Goal: Task Accomplishment & Management: Use online tool/utility

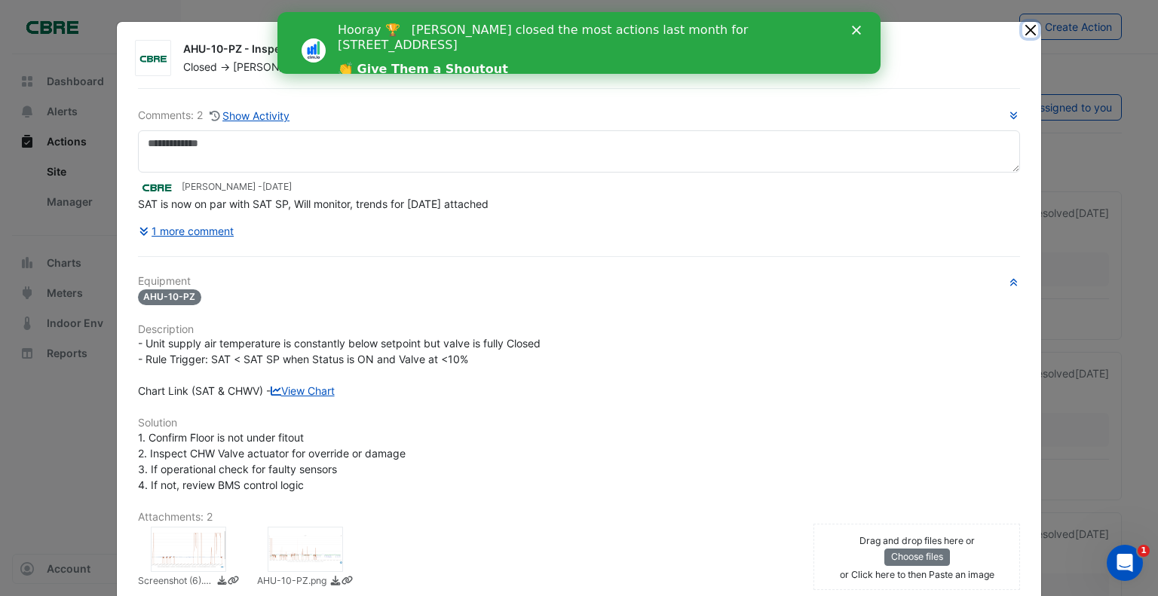
drag, startPoint x: 1025, startPoint y: 24, endPoint x: 1009, endPoint y: 34, distance: 19.3
click at [1026, 24] on button "Close" at bounding box center [1030, 30] width 16 height 16
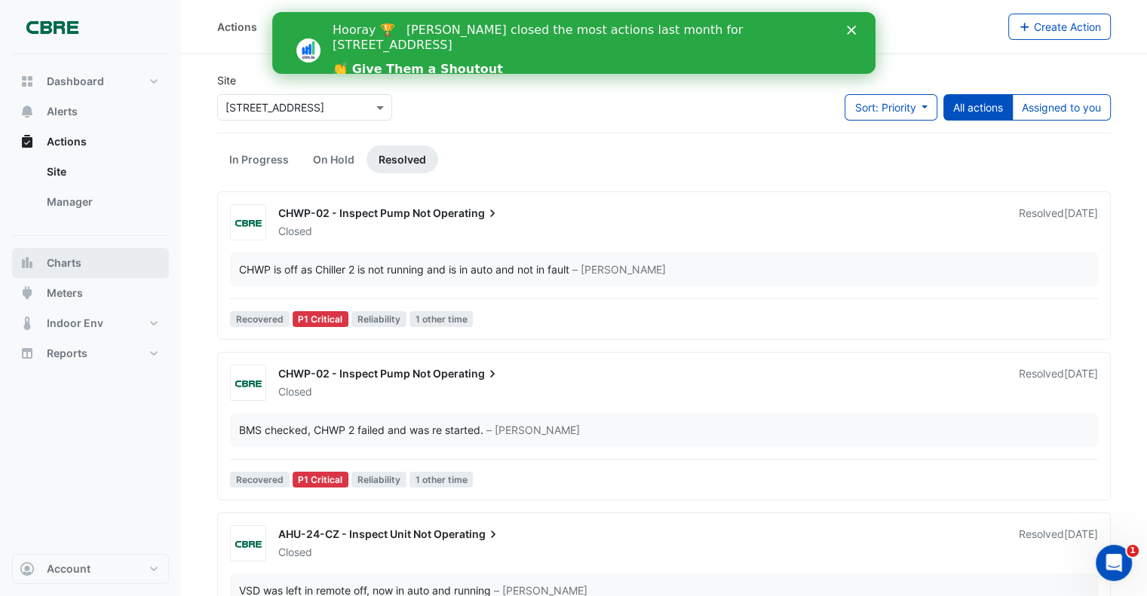
click at [80, 248] on button "Charts" at bounding box center [90, 263] width 157 height 30
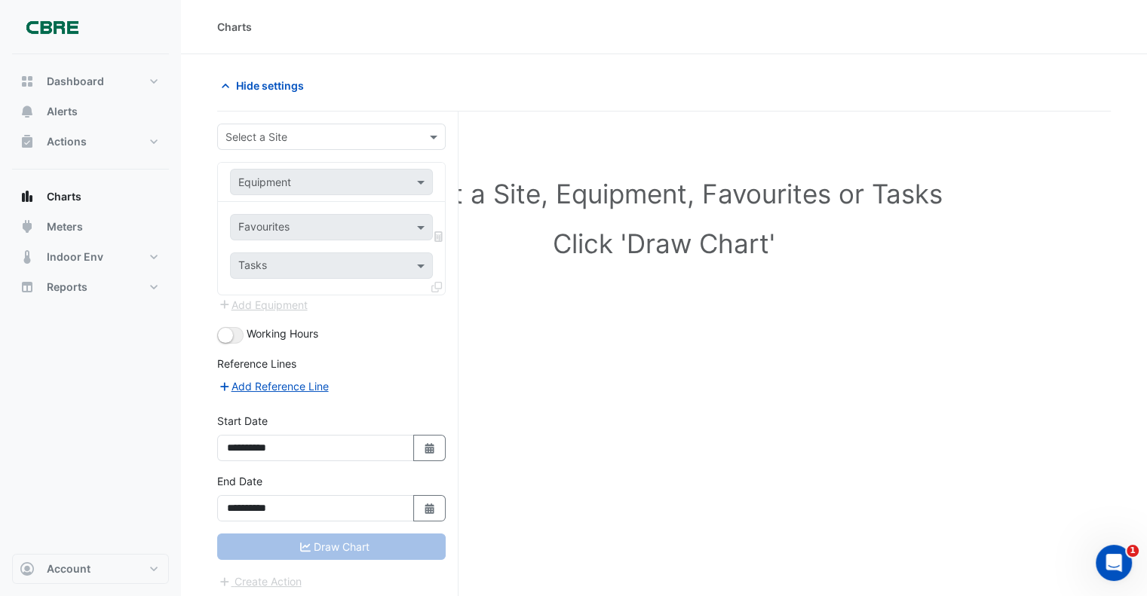
click at [292, 141] on div "Select a Site" at bounding box center [319, 137] width 202 height 16
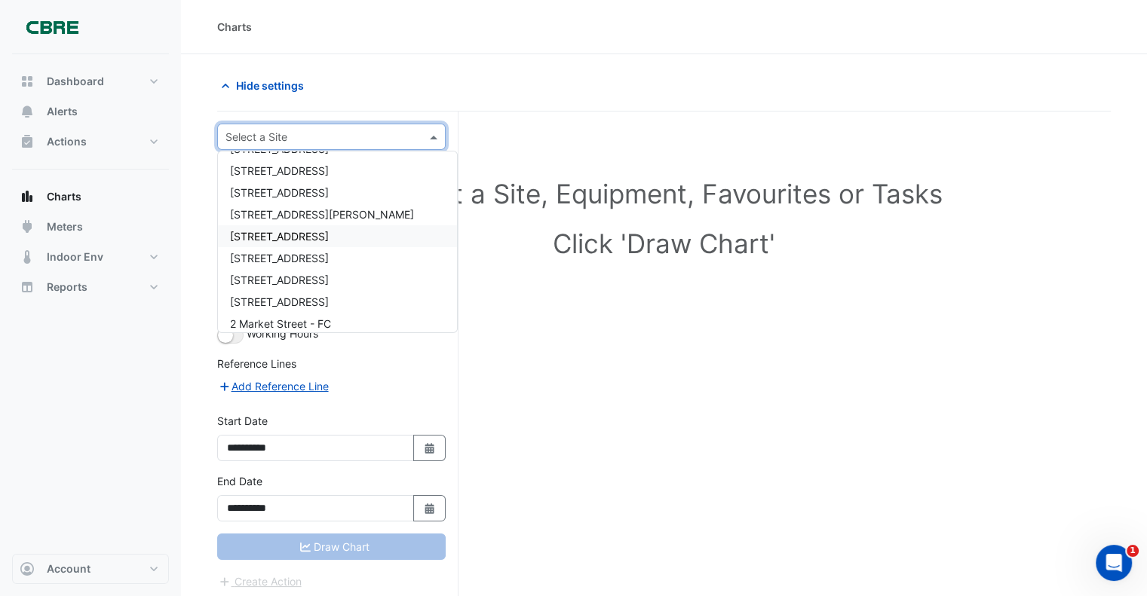
scroll to position [226, 0]
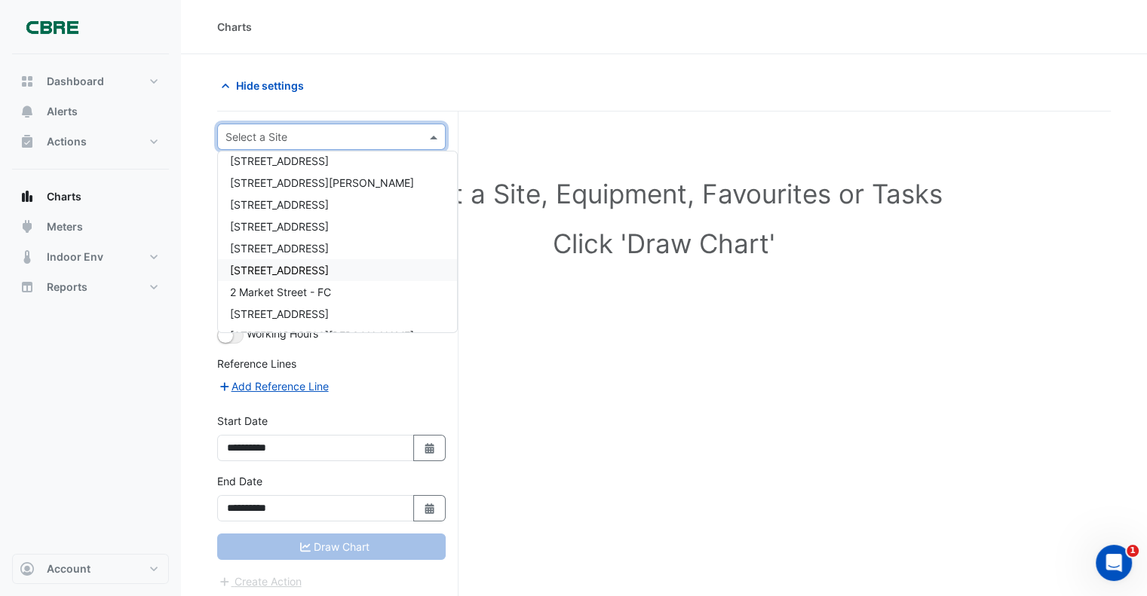
click at [295, 272] on span "[STREET_ADDRESS]" at bounding box center [279, 270] width 99 height 13
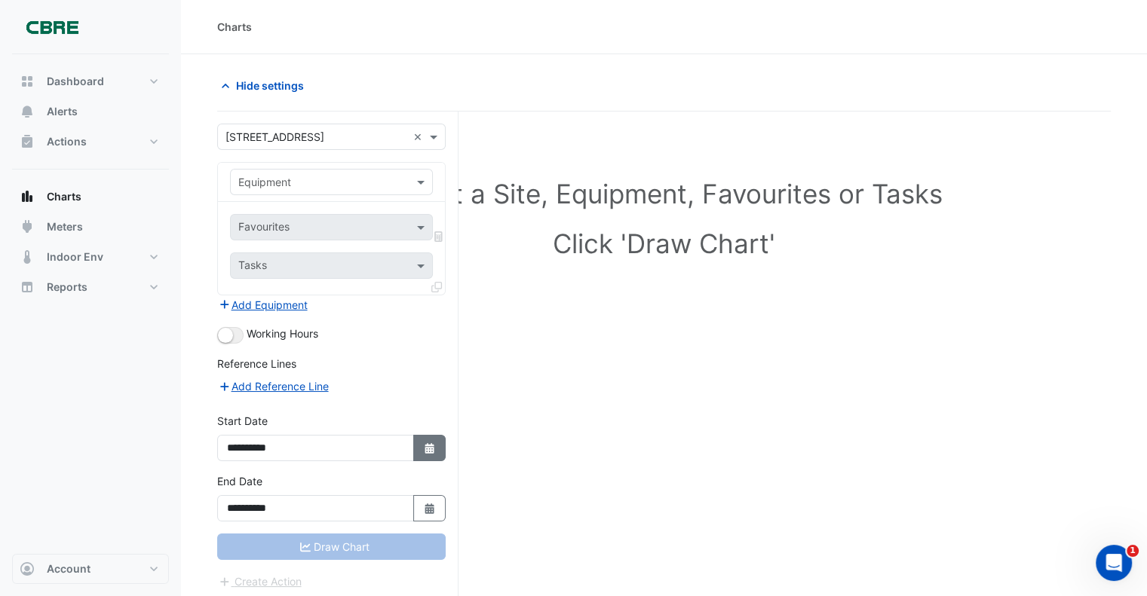
click at [431, 447] on icon "button" at bounding box center [428, 448] width 9 height 11
select select "*"
select select "****"
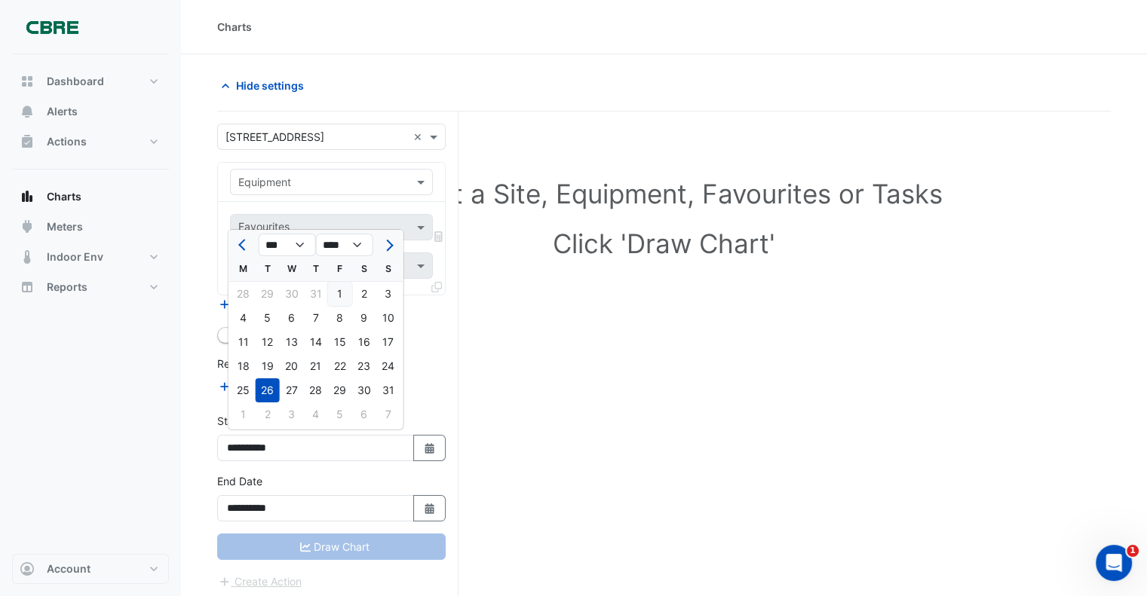
click at [344, 292] on div "1" at bounding box center [340, 294] width 24 height 24
type input "**********"
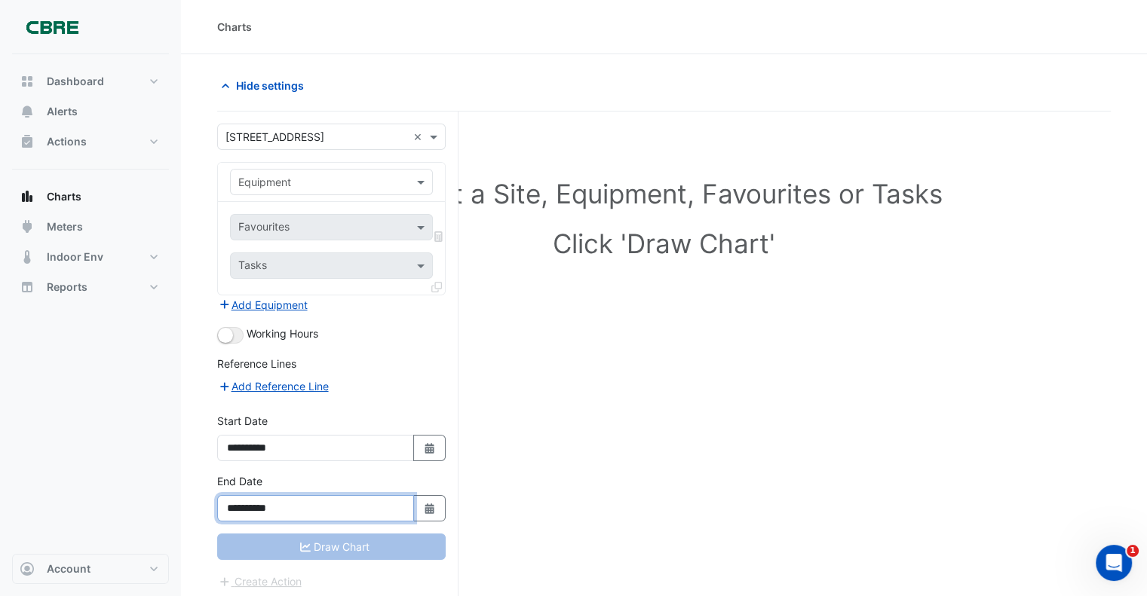
click at [296, 509] on input "**********" at bounding box center [315, 508] width 197 height 26
click at [427, 506] on icon "button" at bounding box center [428, 509] width 9 height 11
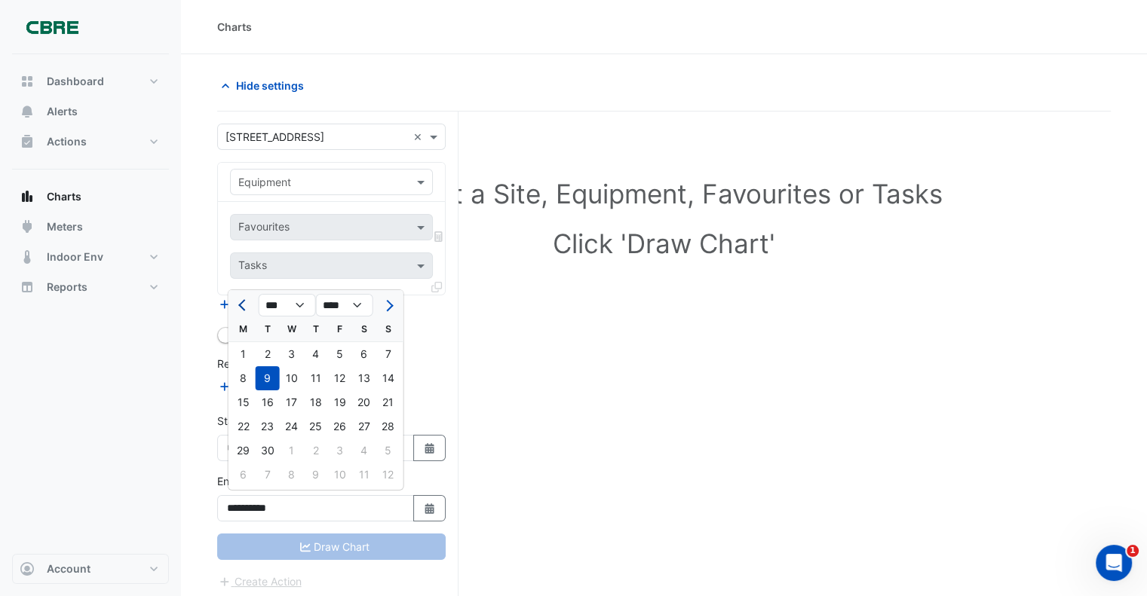
click at [239, 308] on button "Previous month" at bounding box center [243, 305] width 18 height 24
select select "*"
click at [388, 446] on div "31" at bounding box center [388, 451] width 24 height 24
type input "**********"
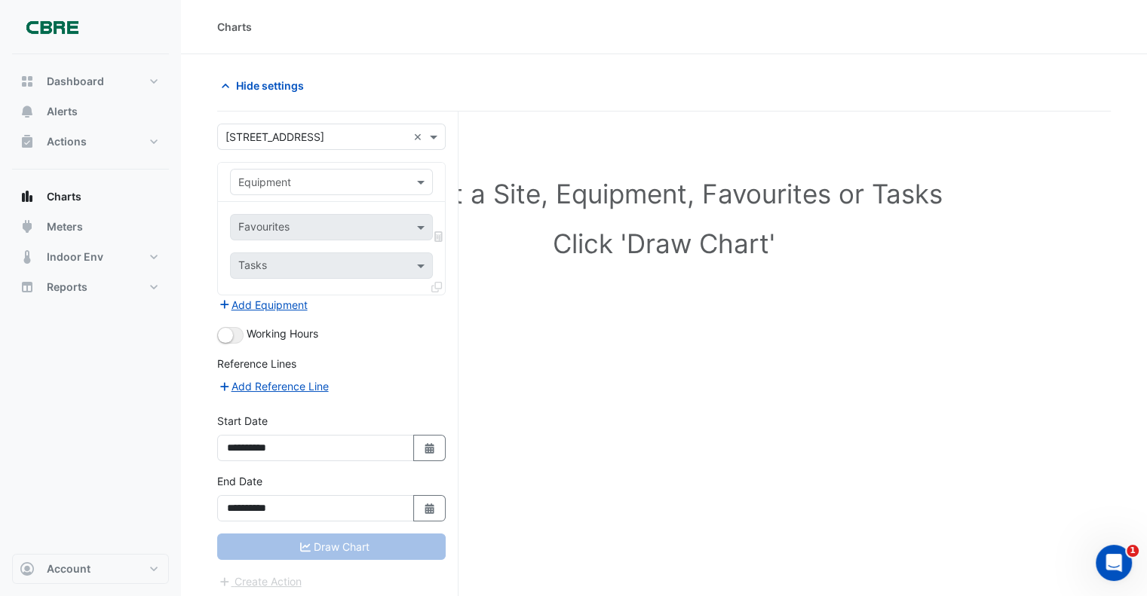
click at [283, 183] on input "text" at bounding box center [316, 183] width 156 height 16
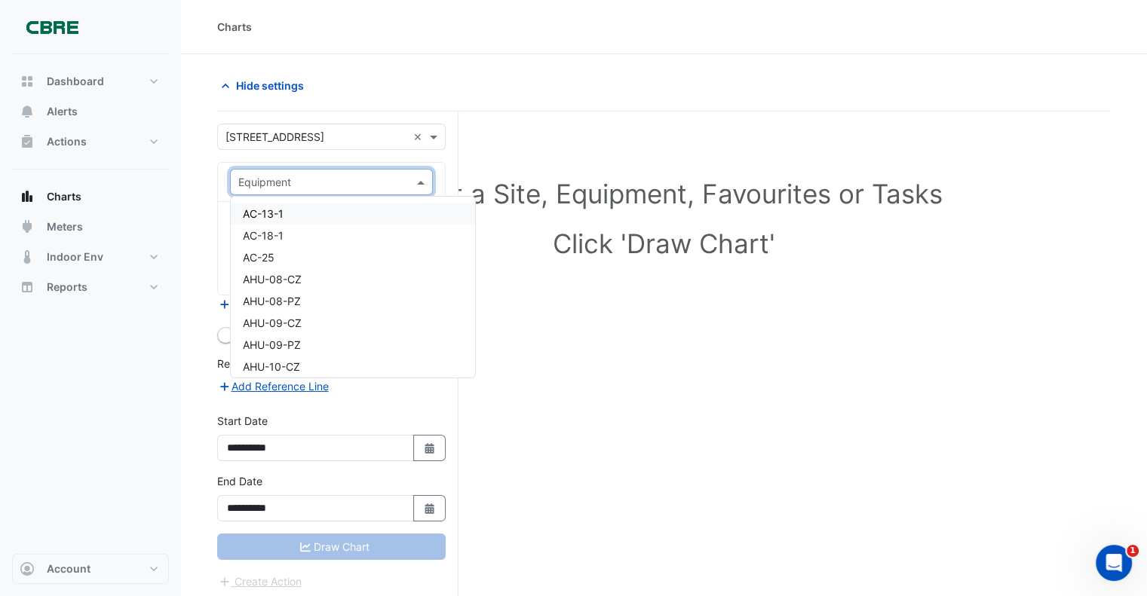
click at [283, 185] on input "text" at bounding box center [316, 183] width 156 height 16
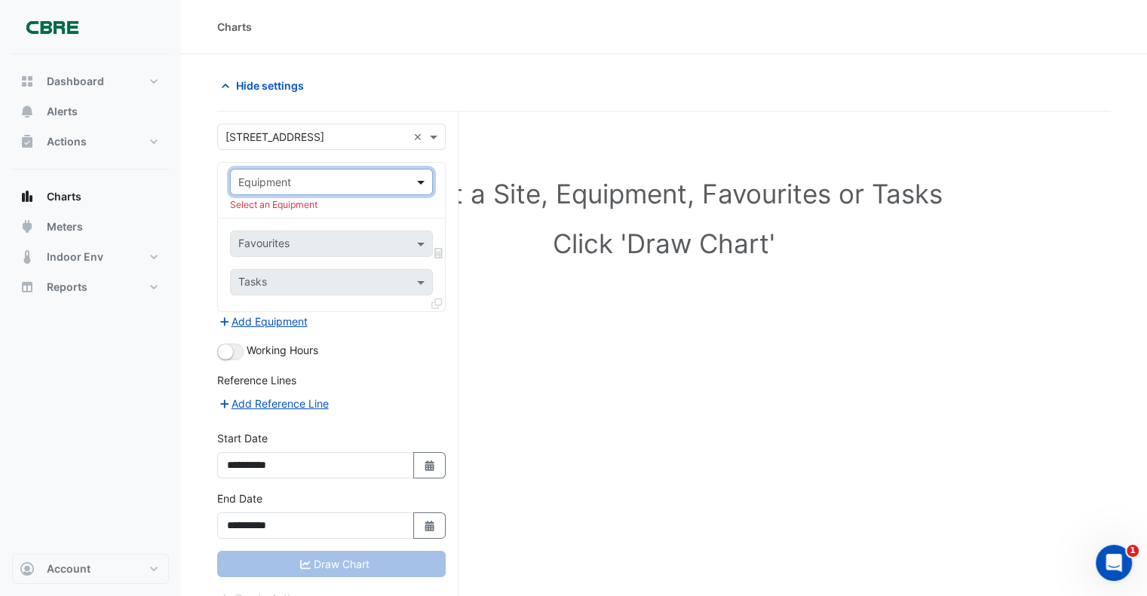
click at [421, 176] on span at bounding box center [422, 182] width 19 height 16
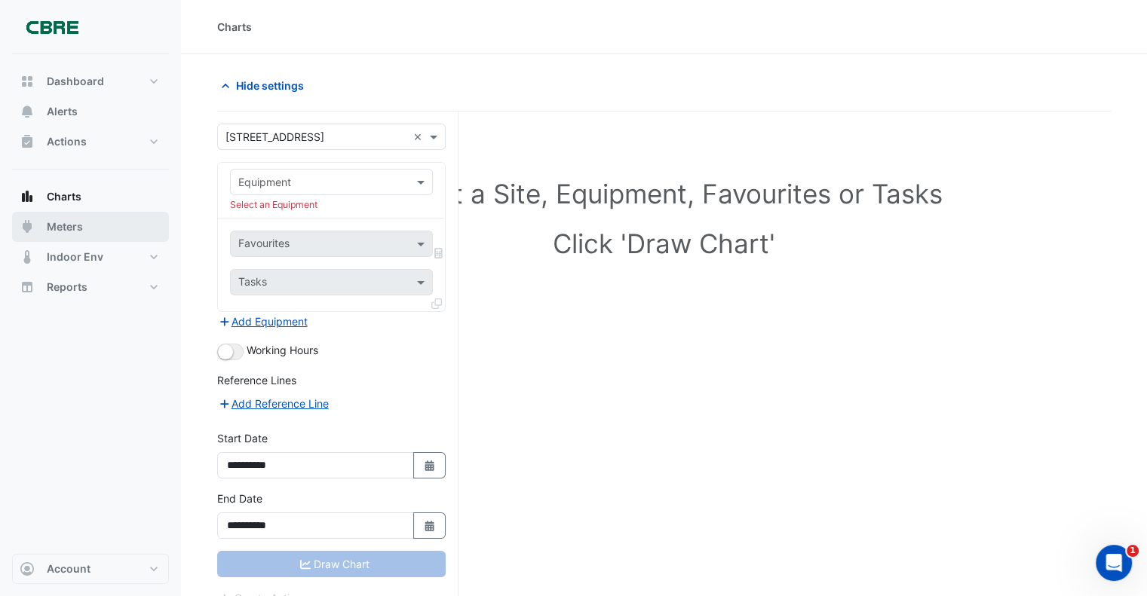
click at [63, 231] on span "Meters" at bounding box center [65, 226] width 36 height 15
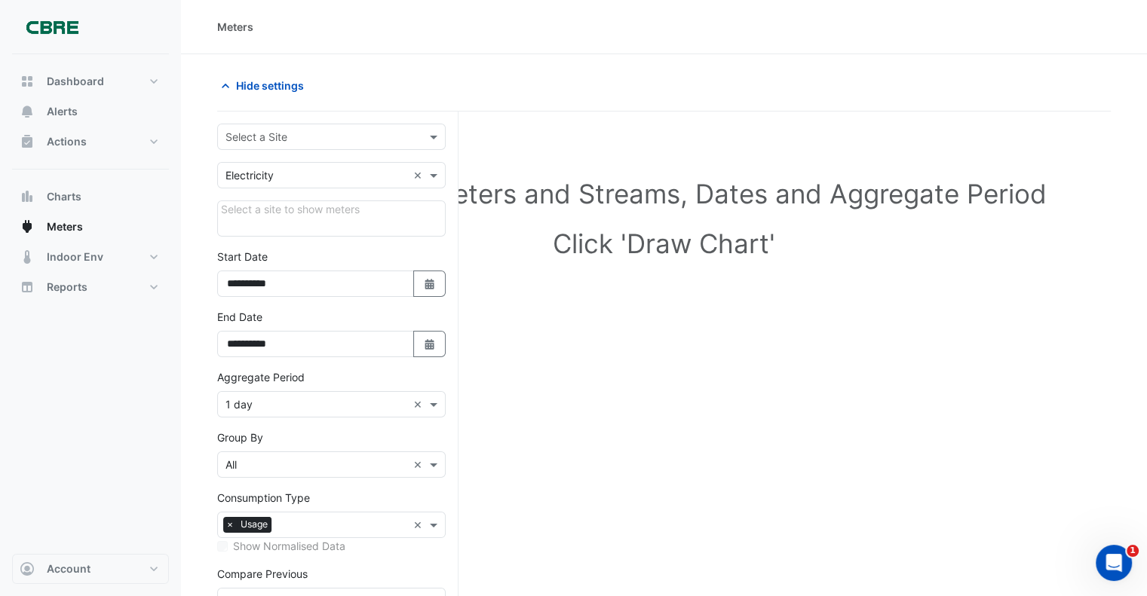
click at [320, 138] on input "text" at bounding box center [316, 138] width 182 height 16
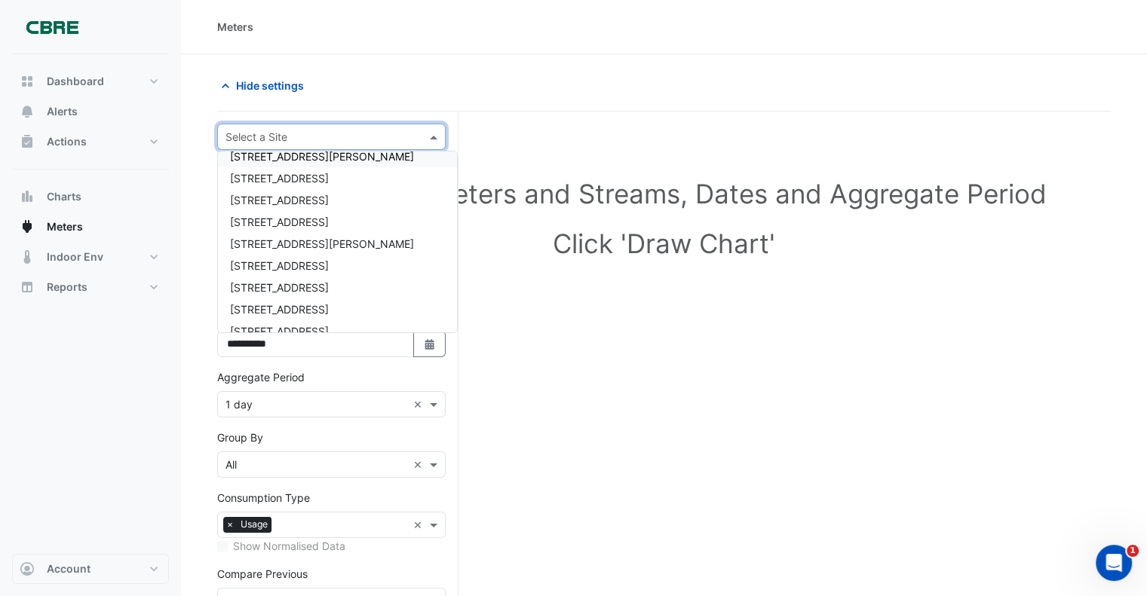
scroll to position [226, 0]
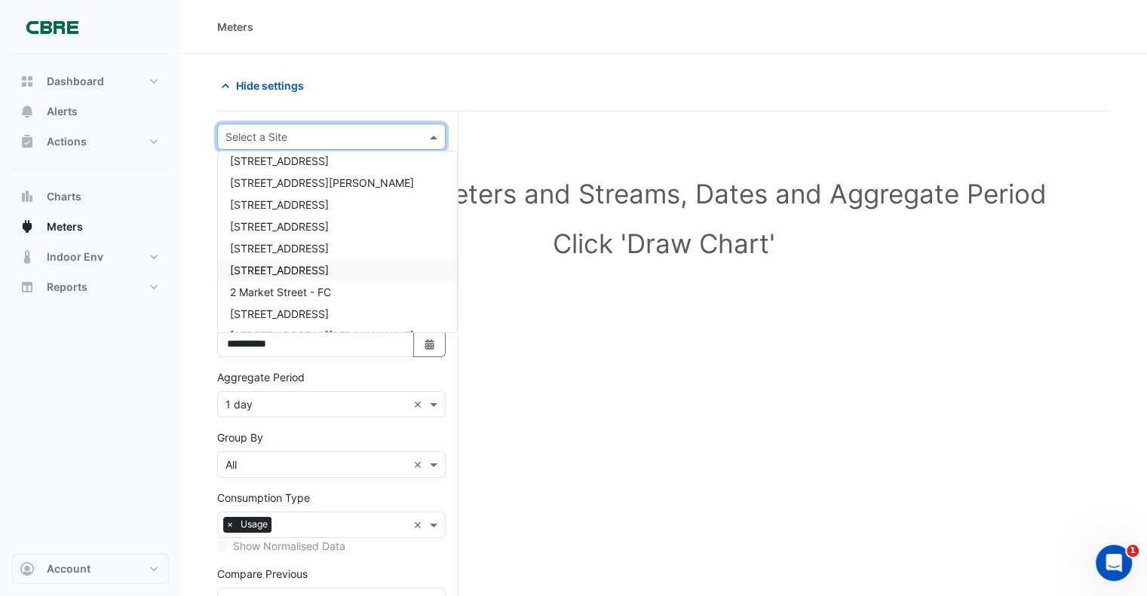
click at [267, 274] on span "[STREET_ADDRESS]" at bounding box center [279, 270] width 99 height 13
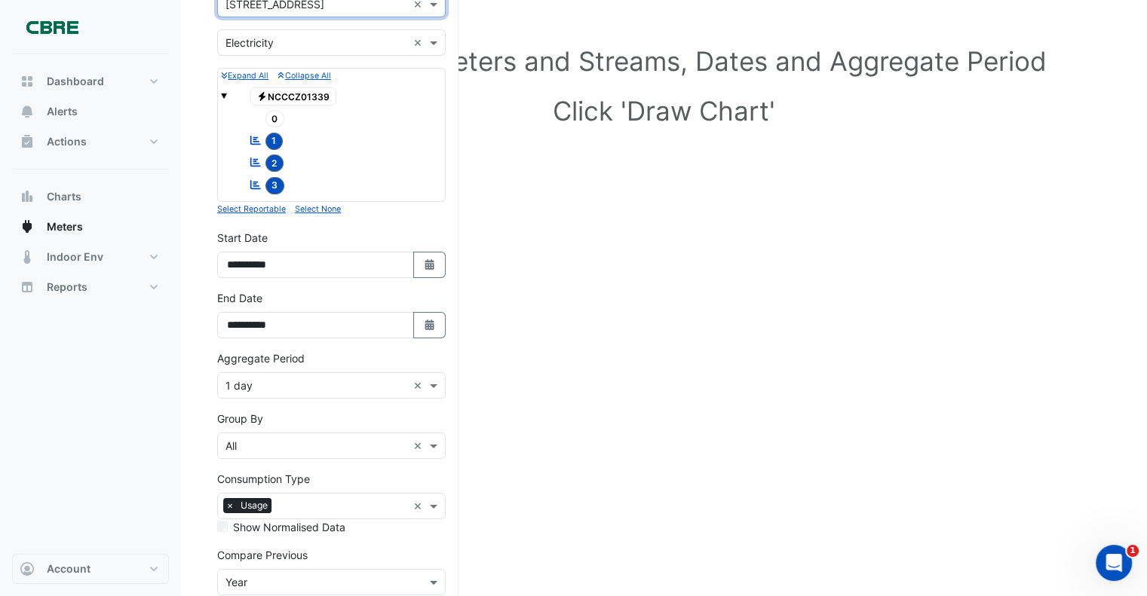
scroll to position [151, 0]
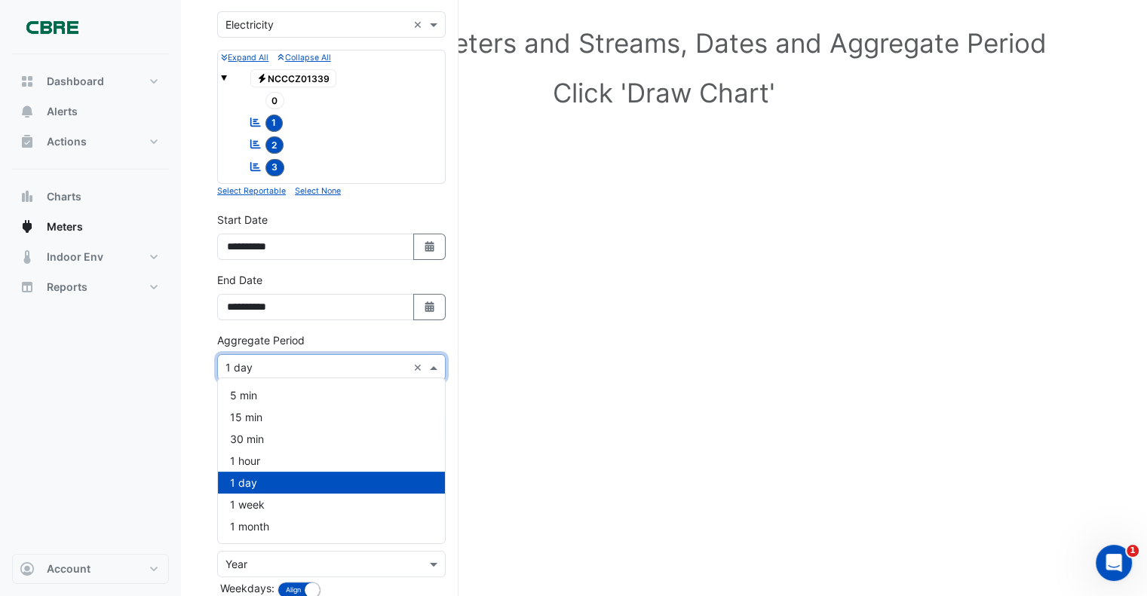
click at [259, 367] on input "text" at bounding box center [316, 368] width 182 height 16
click at [268, 522] on span "1 month" at bounding box center [249, 526] width 39 height 13
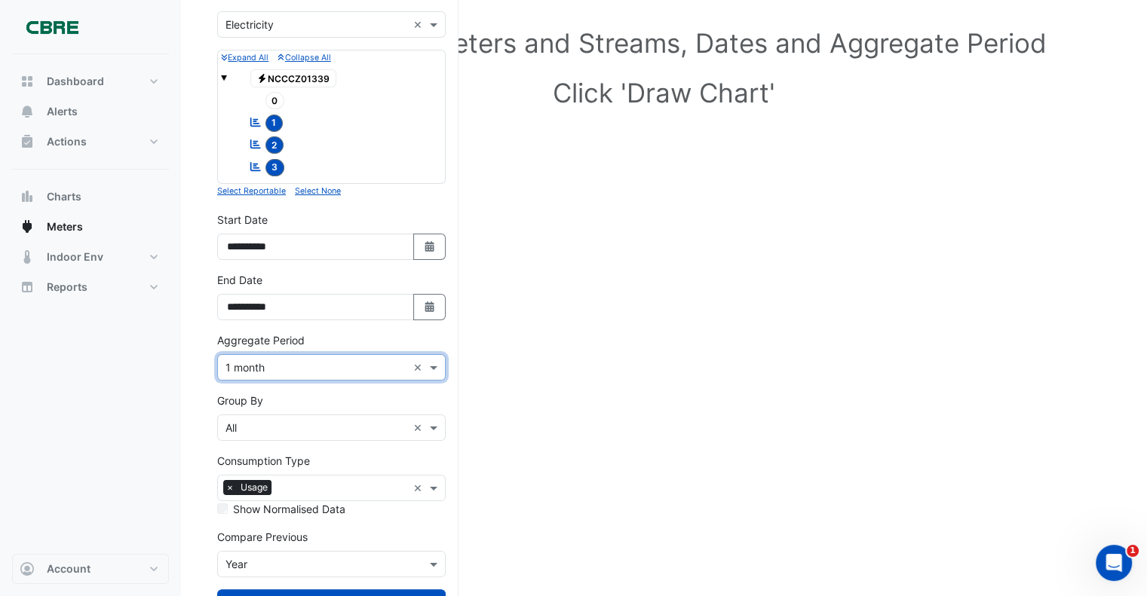
scroll to position [207, 0]
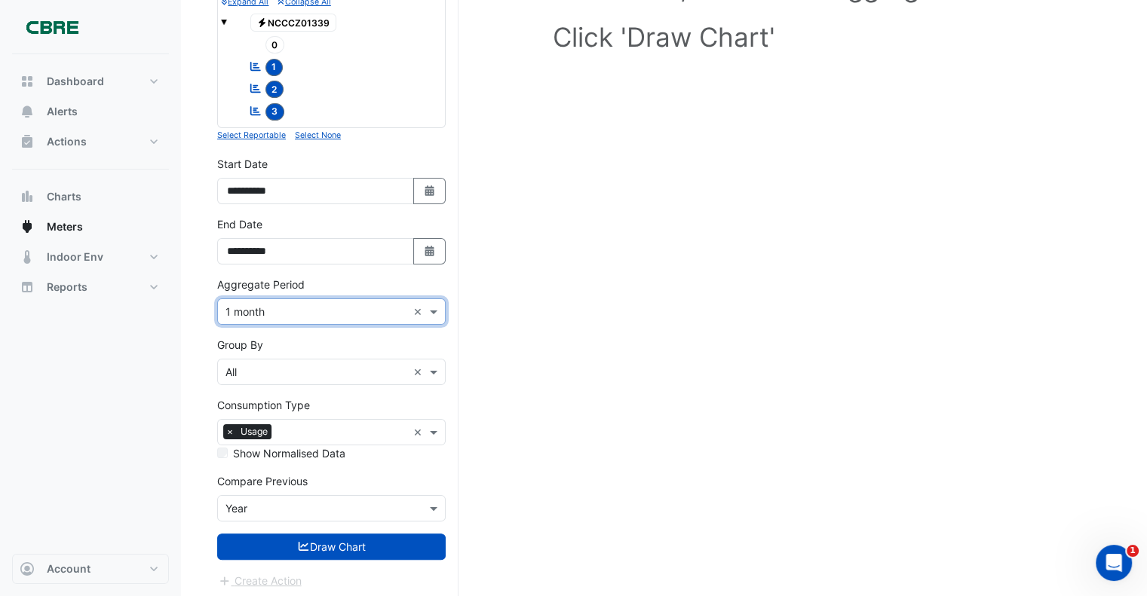
click at [253, 502] on input "text" at bounding box center [316, 509] width 182 height 16
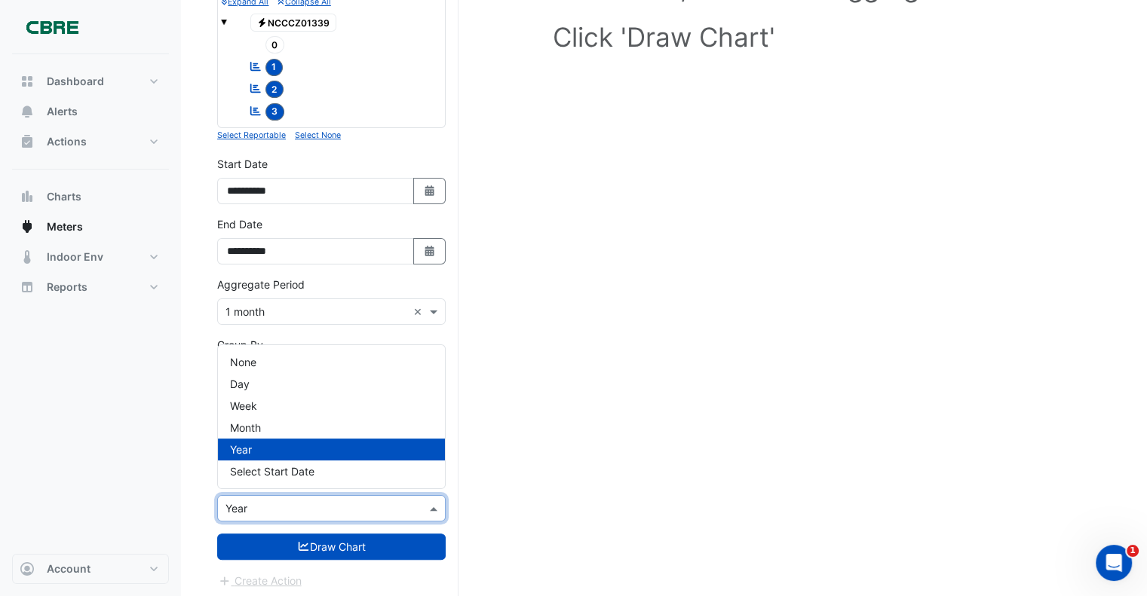
click at [175, 427] on nav "Dashboard Portfolio Ratings Performance Alerts Actions Site Manager Charts" at bounding box center [90, 298] width 181 height 596
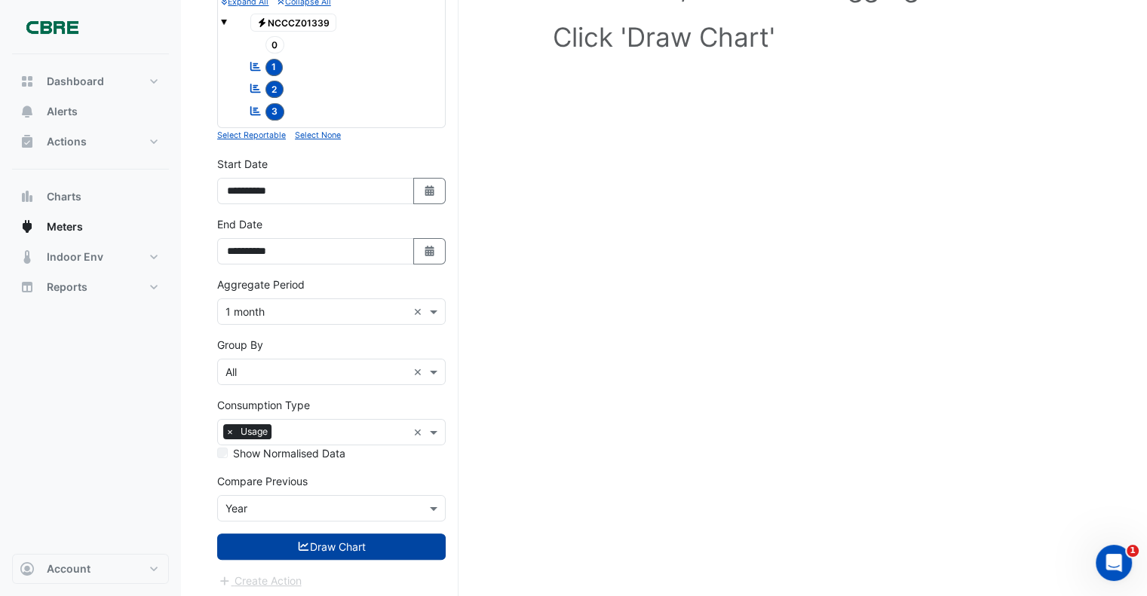
click at [353, 542] on button "Draw Chart" at bounding box center [331, 547] width 228 height 26
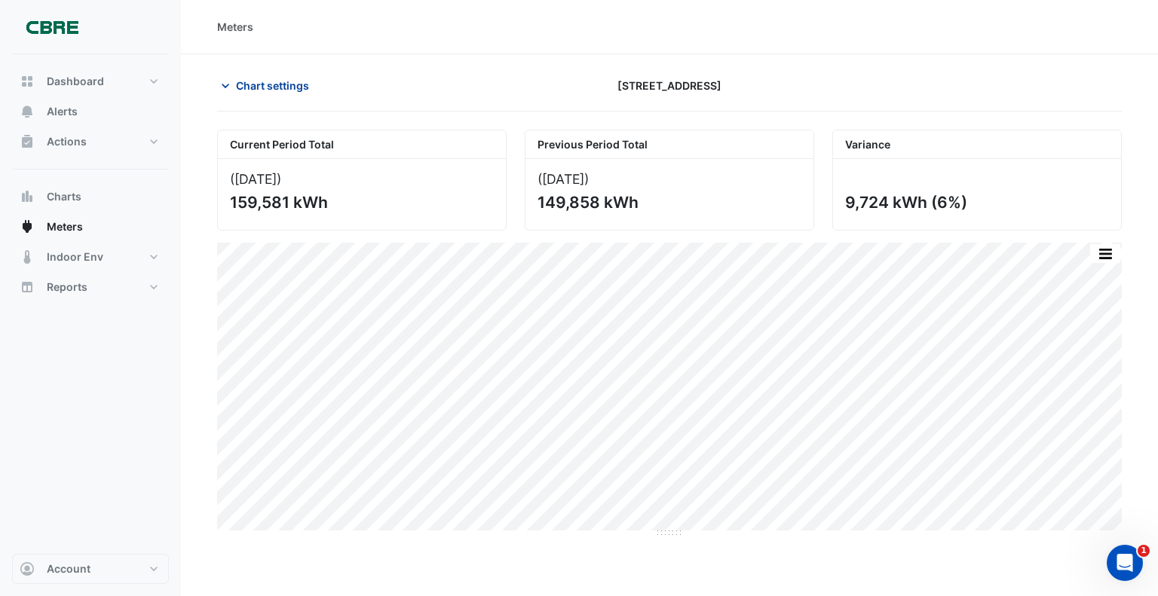
click at [250, 87] on span "Chart settings" at bounding box center [272, 86] width 73 height 16
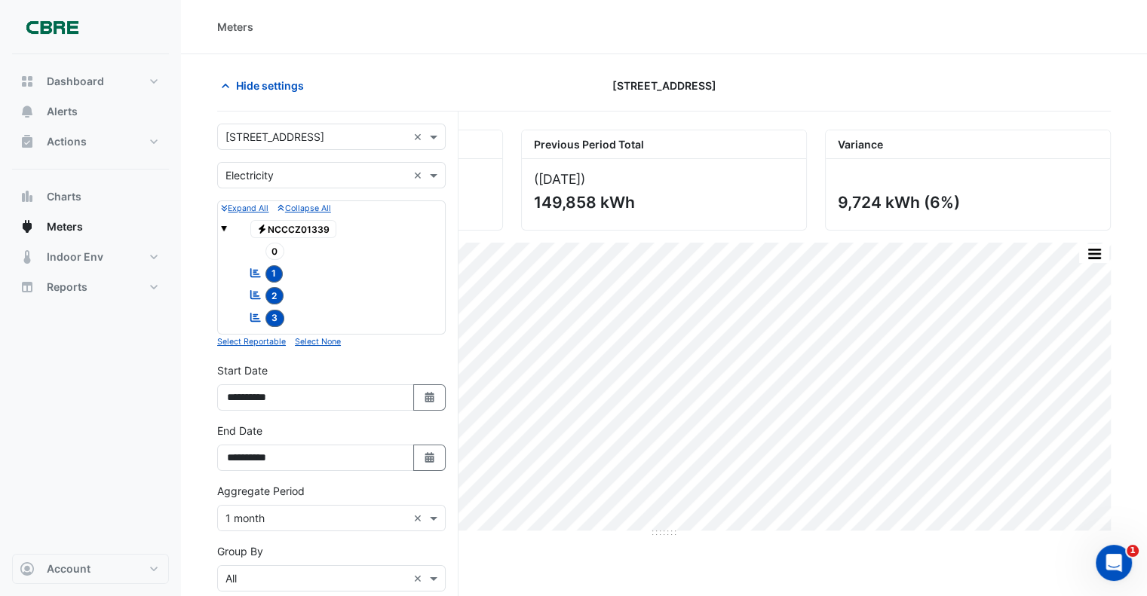
click at [265, 141] on input "text" at bounding box center [316, 138] width 182 height 16
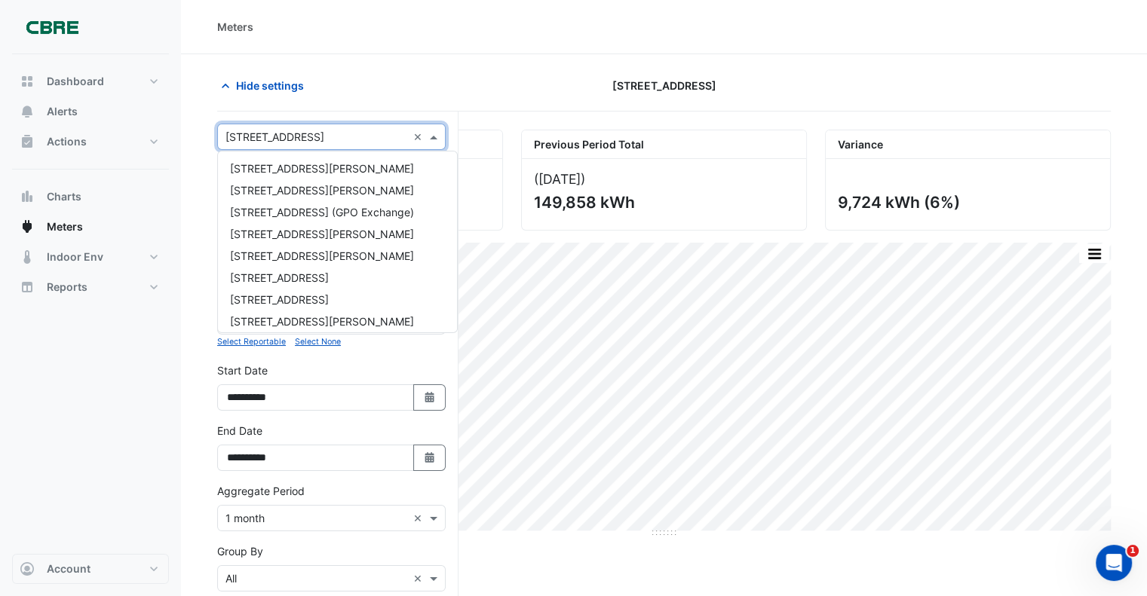
scroll to position [334, 0]
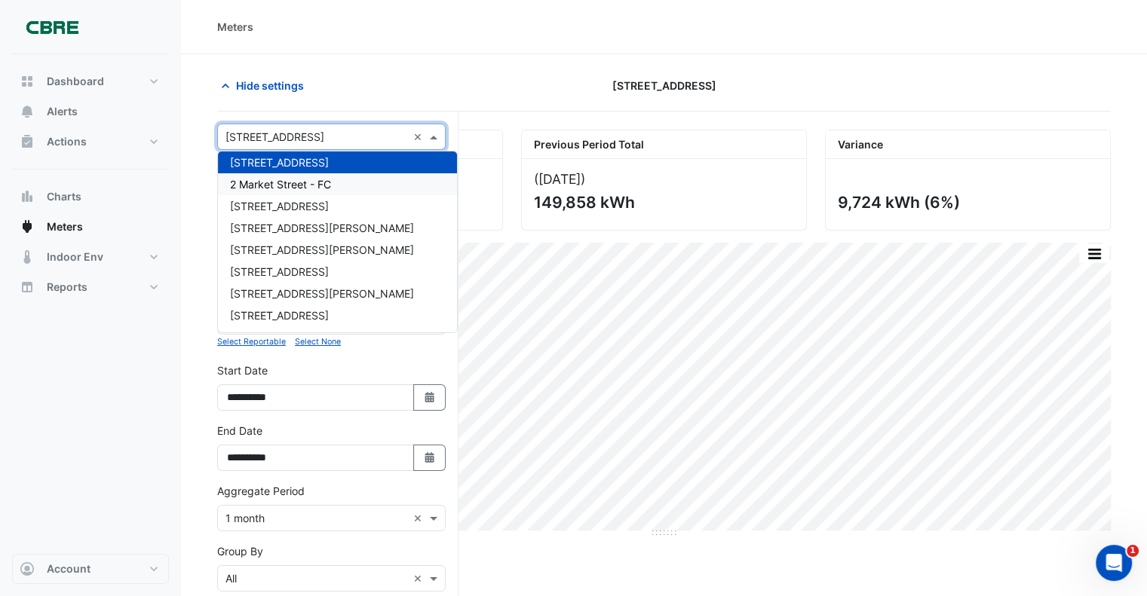
click at [261, 180] on span "2 Market Street - FC" at bounding box center [280, 184] width 101 height 13
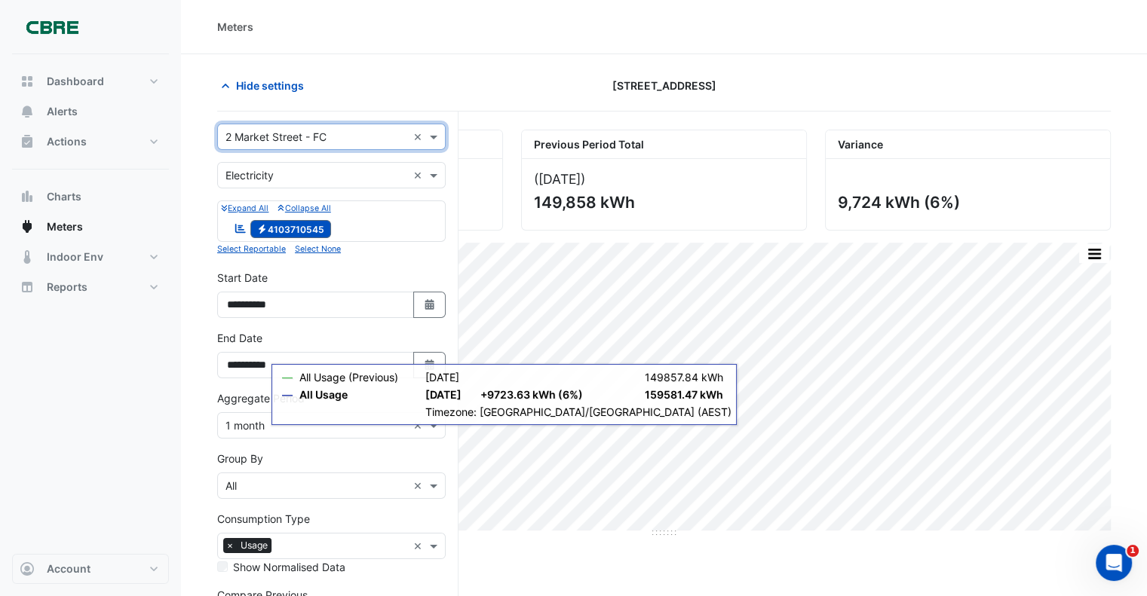
scroll to position [115, 0]
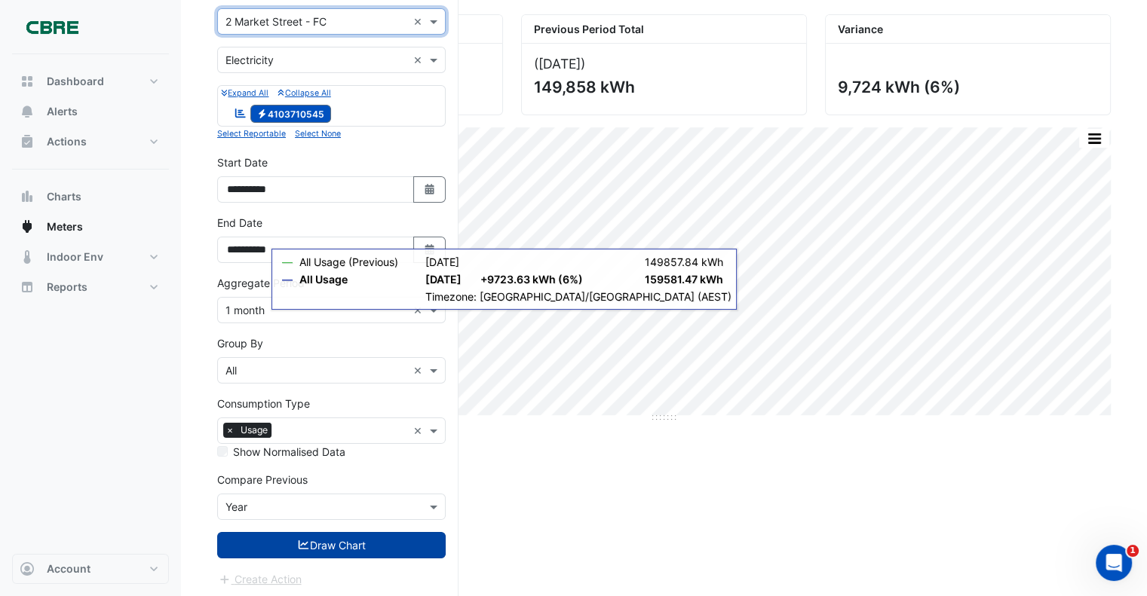
click at [339, 542] on button "Draw Chart" at bounding box center [331, 545] width 228 height 26
